Goal: Information Seeking & Learning: Learn about a topic

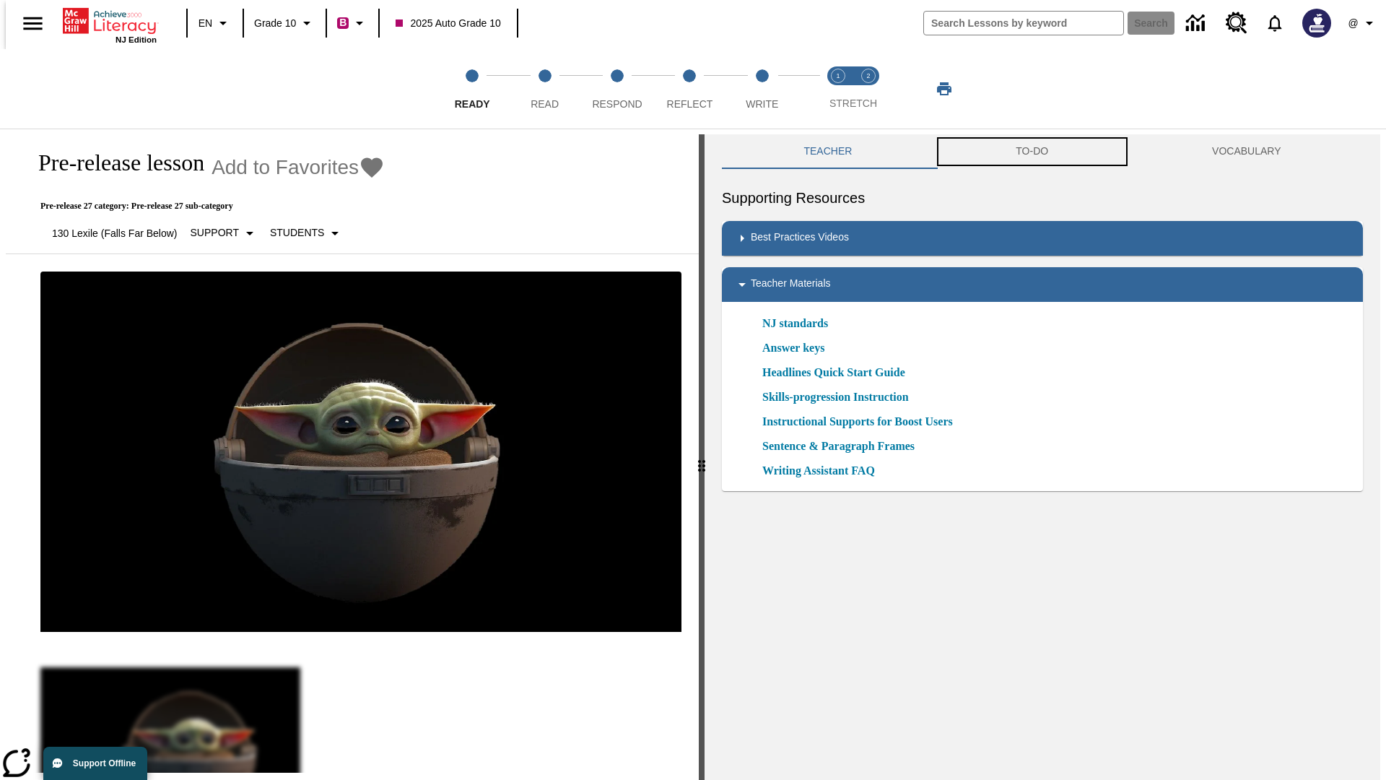
click at [1032, 152] on button "TO-DO" at bounding box center [1032, 151] width 196 height 35
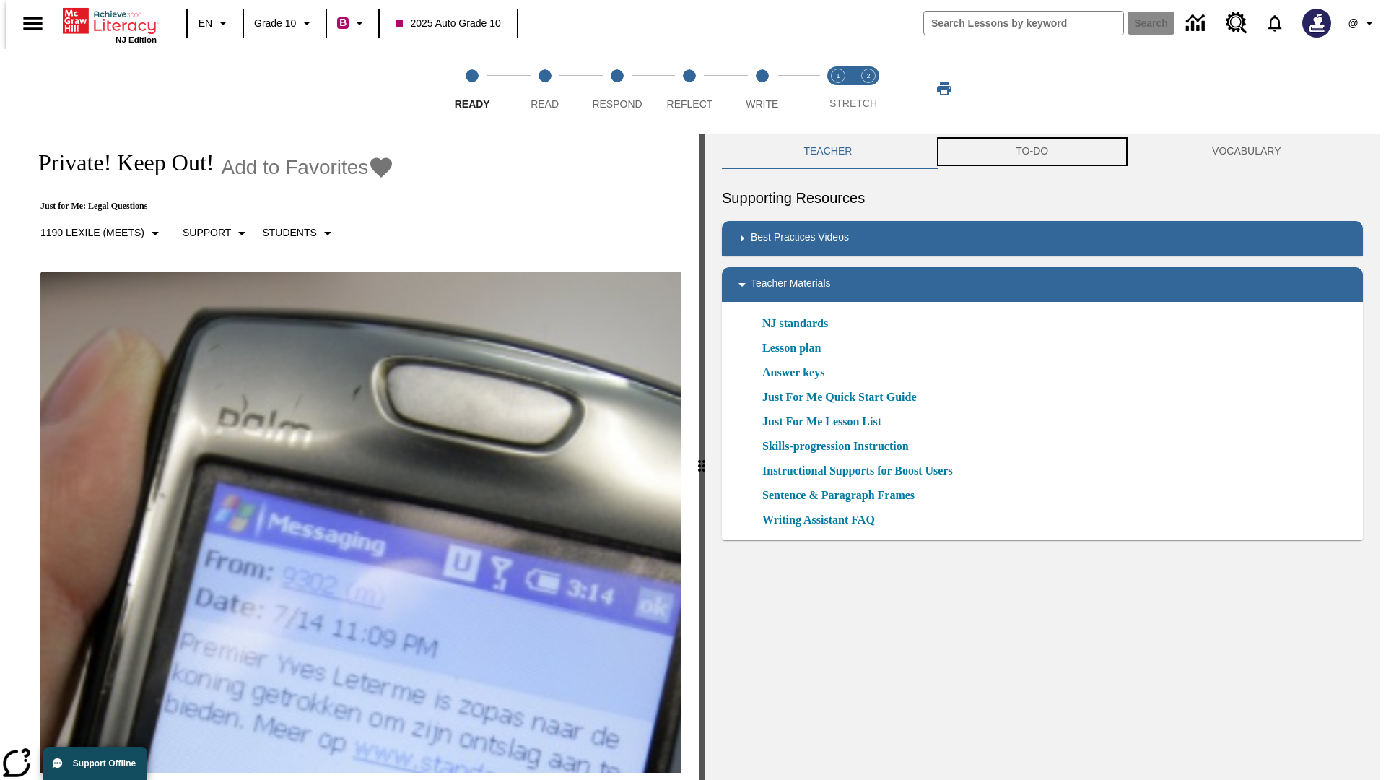
click at [1032, 152] on button "TO-DO" at bounding box center [1032, 151] width 196 height 35
